Goal: Information Seeking & Learning: Learn about a topic

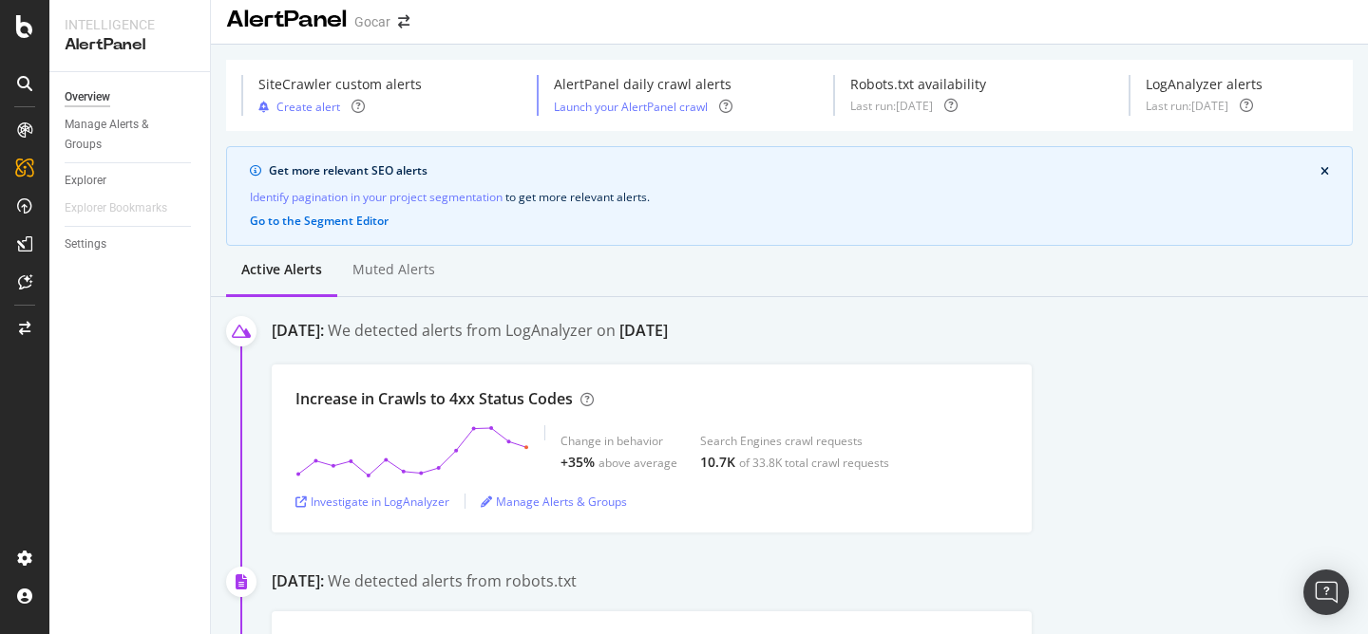
scroll to position [266, 0]
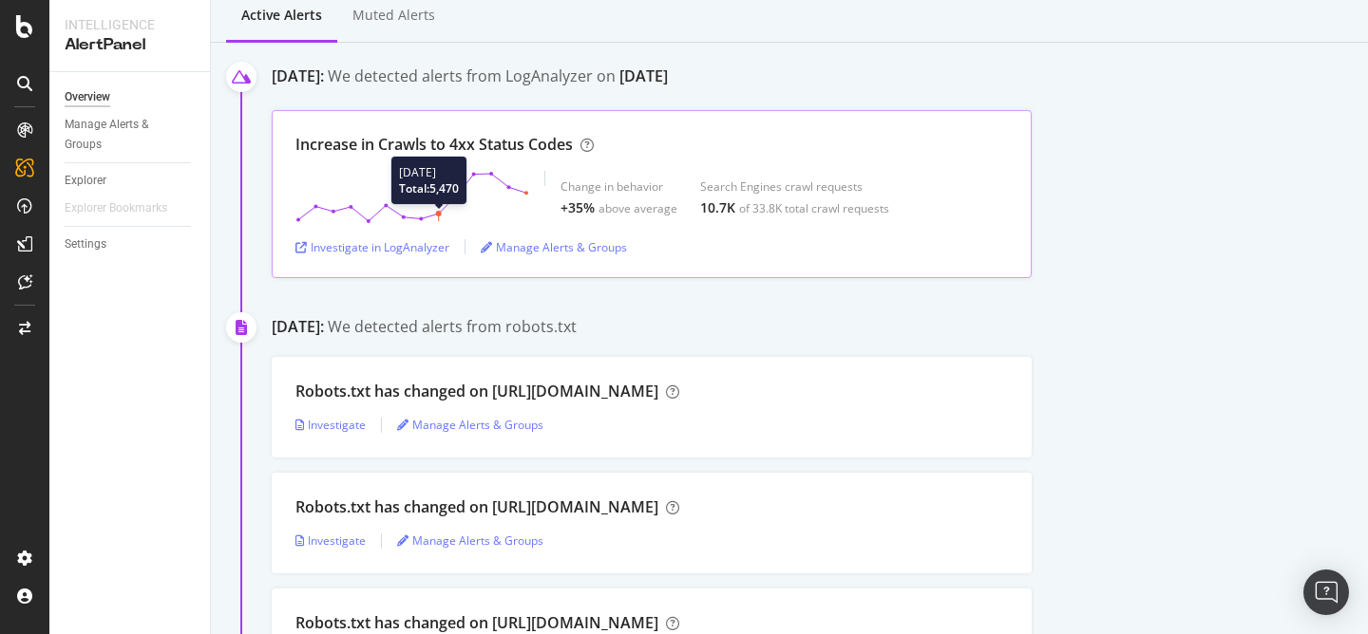
click at [444, 213] on polygon at bounding box center [412, 197] width 228 height 47
click at [415, 246] on div "Investigate in LogAnalyzer" at bounding box center [372, 247] width 154 height 16
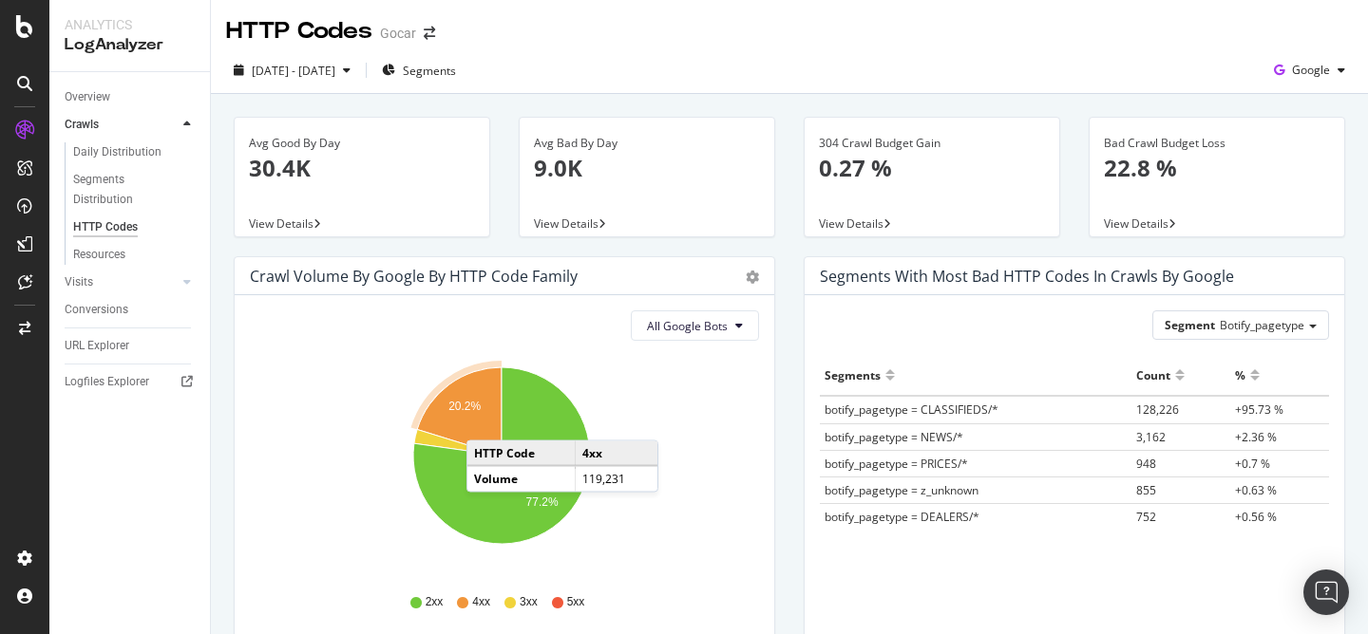
click at [485, 422] on icon "A chart." at bounding box center [459, 412] width 85 height 88
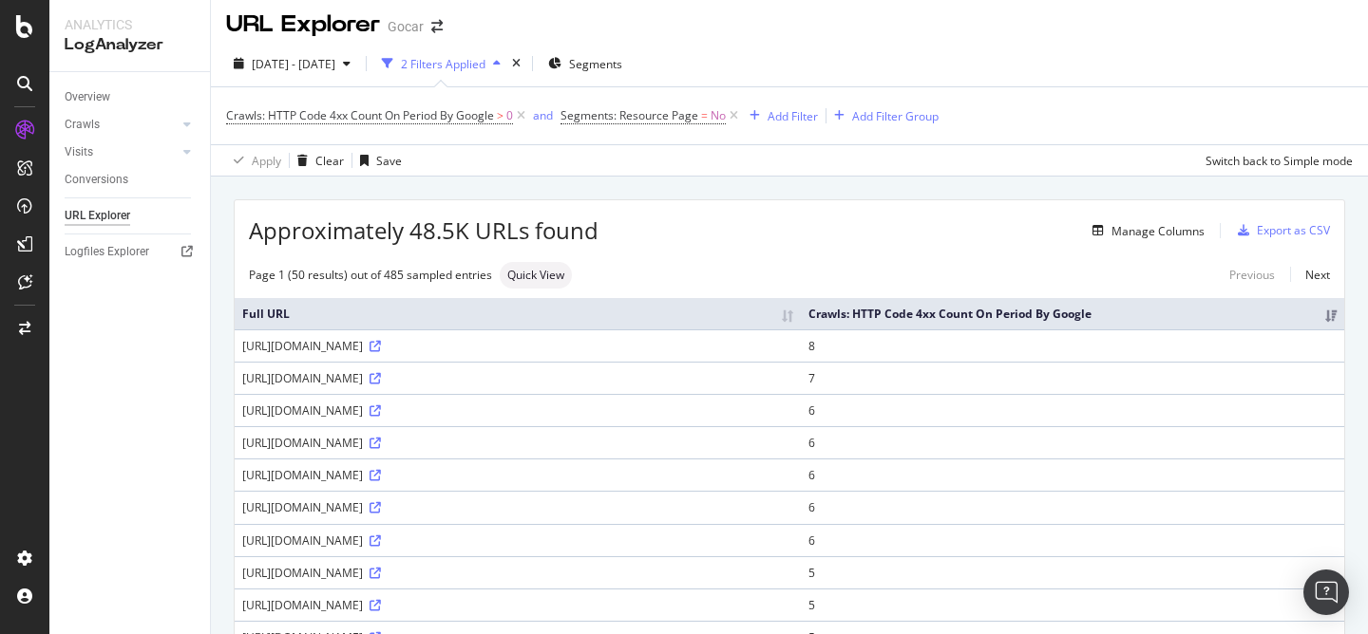
scroll to position [8, 0]
click at [381, 416] on icon at bounding box center [374, 410] width 11 height 11
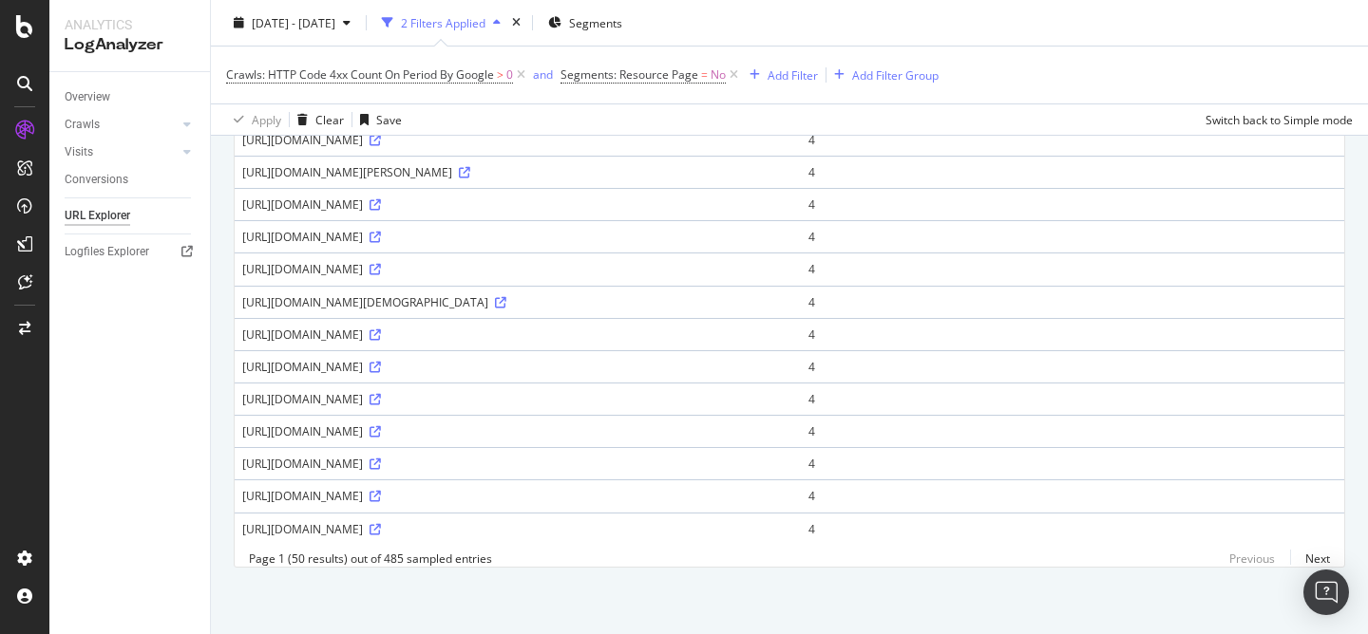
scroll to position [1459, 0]
click at [381, 524] on icon at bounding box center [374, 529] width 11 height 11
click at [381, 330] on icon at bounding box center [374, 335] width 11 height 11
click at [381, 524] on icon at bounding box center [374, 529] width 11 height 11
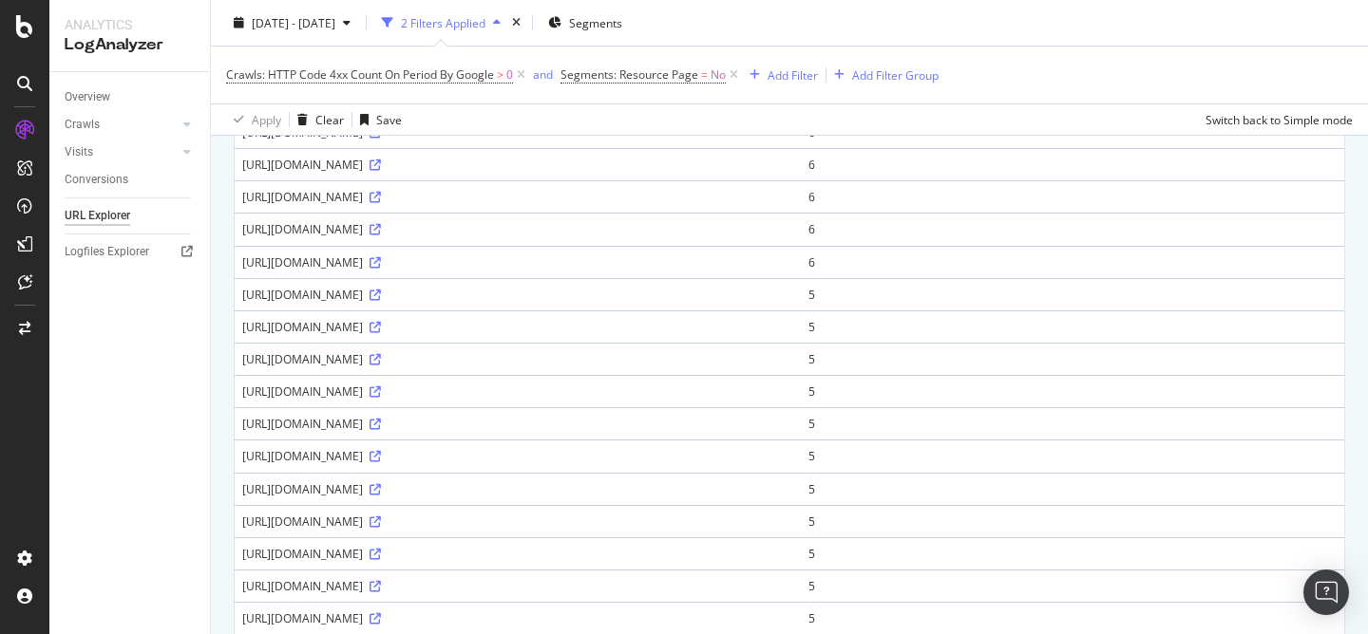
scroll to position [0, 0]
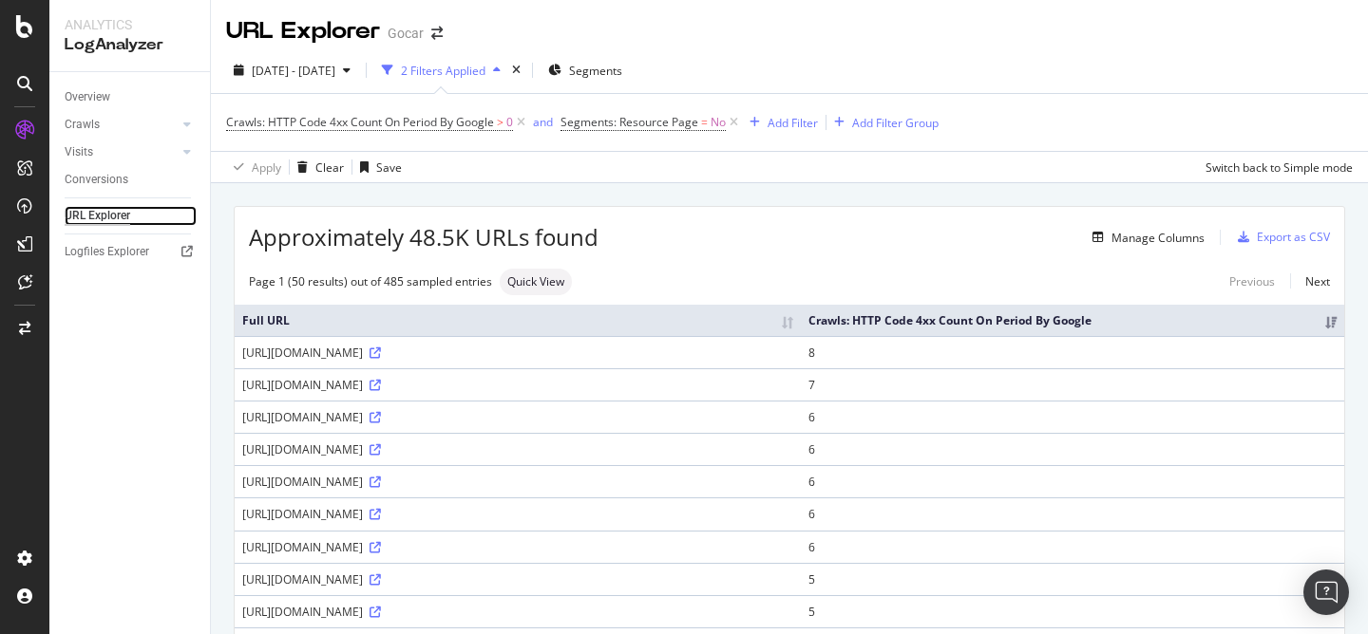
click at [109, 218] on div "URL Explorer" at bounding box center [98, 216] width 66 height 20
click at [94, 94] on div "Overview" at bounding box center [88, 97] width 46 height 20
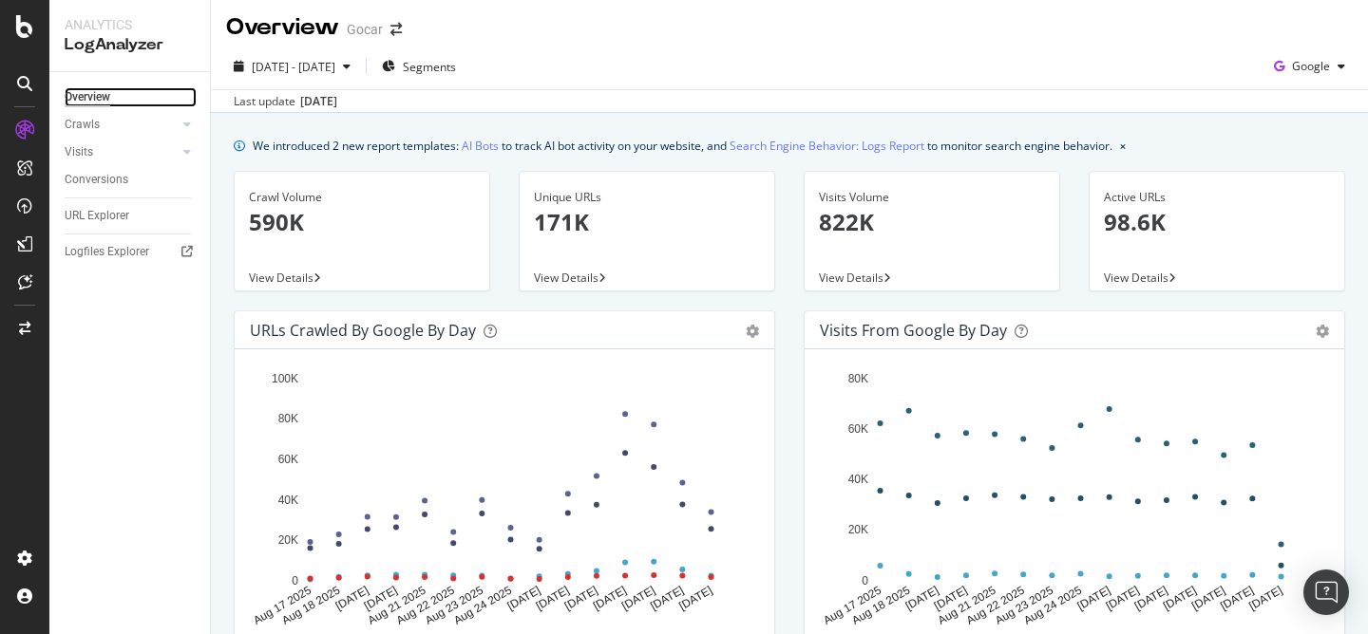
scroll to position [8, 0]
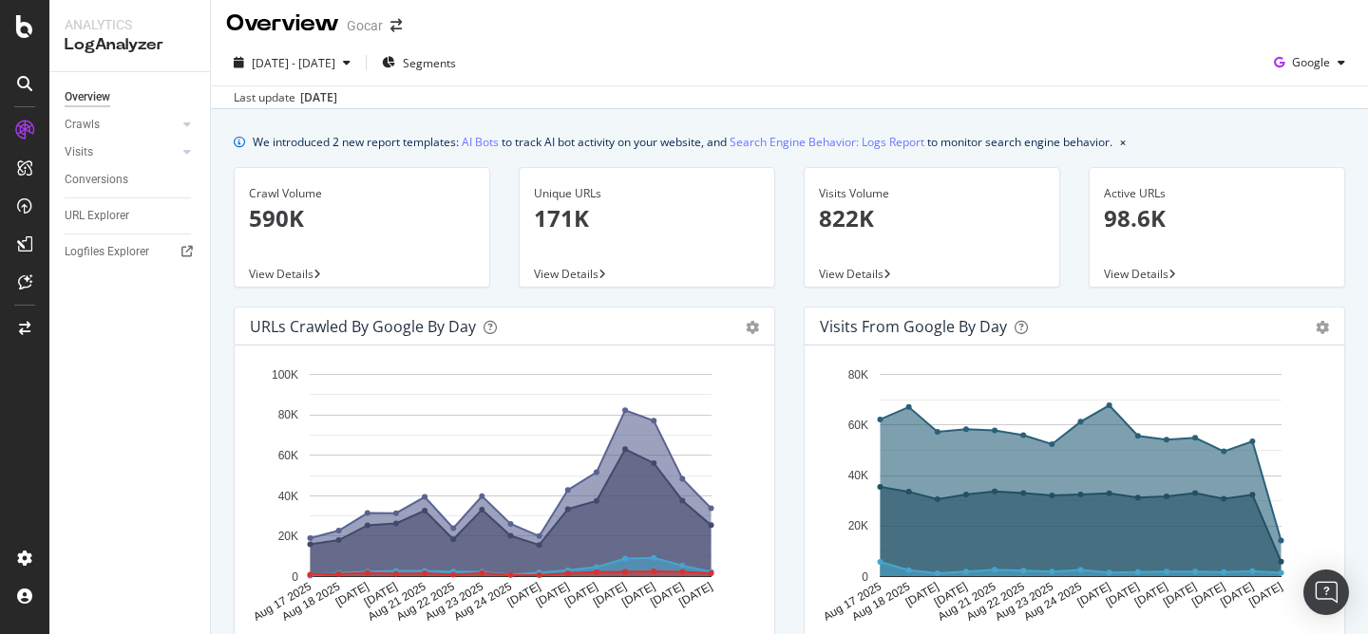
click at [878, 54] on div "2025 Aug. 17th - Aug. 31st Segments Google" at bounding box center [789, 66] width 1157 height 38
